Goal: Task Accomplishment & Management: Use online tool/utility

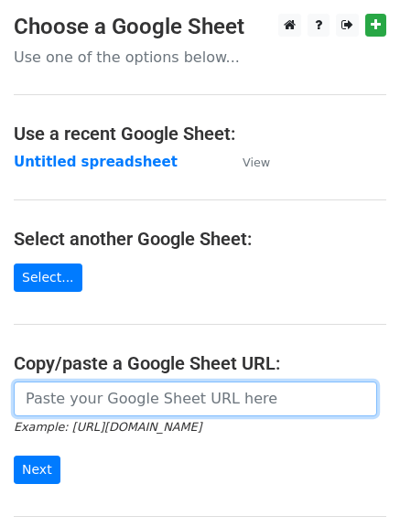
click at [48, 391] on input "url" at bounding box center [195, 398] width 363 height 35
paste input "[URL][DOMAIN_NAME]"
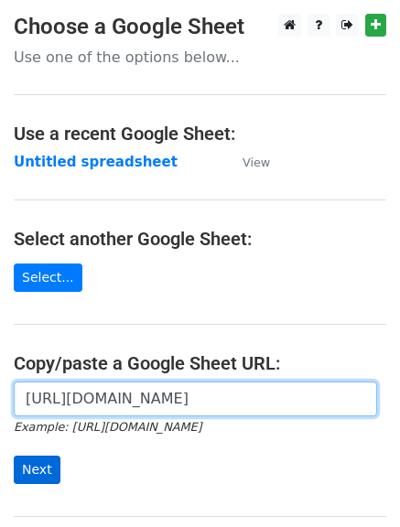
type input "https://docs.google.com/spreadsheets/d/1yksgZgcmqhbPZ2DC4wy_dy5Q1c9fFTCeyd3nyb9…"
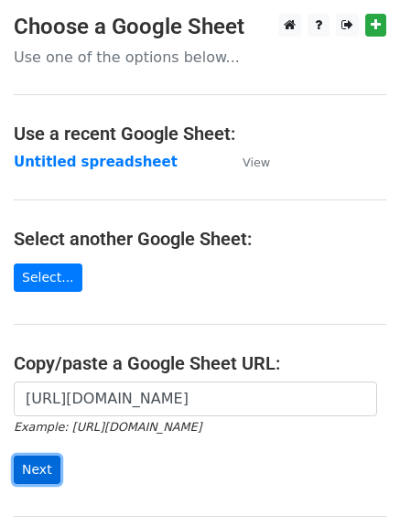
scroll to position [0, 0]
click at [34, 460] on input "Next" at bounding box center [37, 470] width 47 height 28
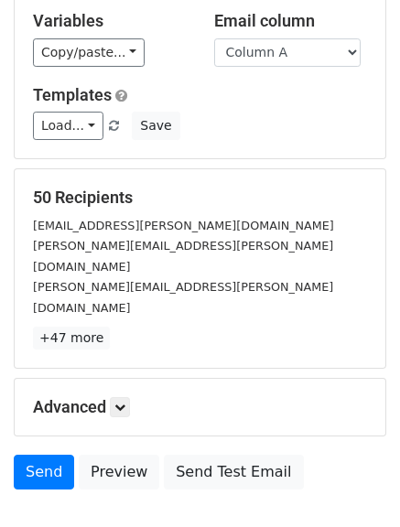
scroll to position [108, 0]
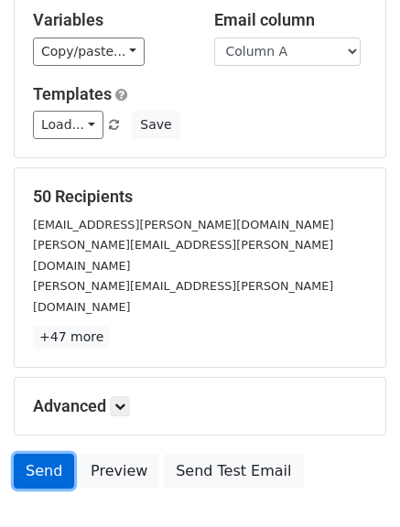
click at [27, 454] on link "Send" at bounding box center [44, 471] width 60 height 35
